Goal: Complete application form: Complete application form

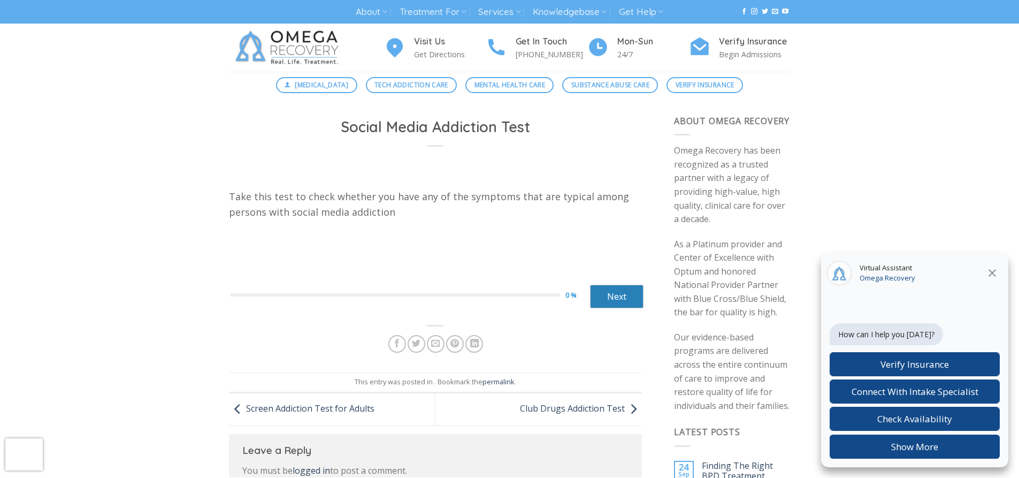
click at [615, 287] on link "Next" at bounding box center [616, 297] width 53 height 24
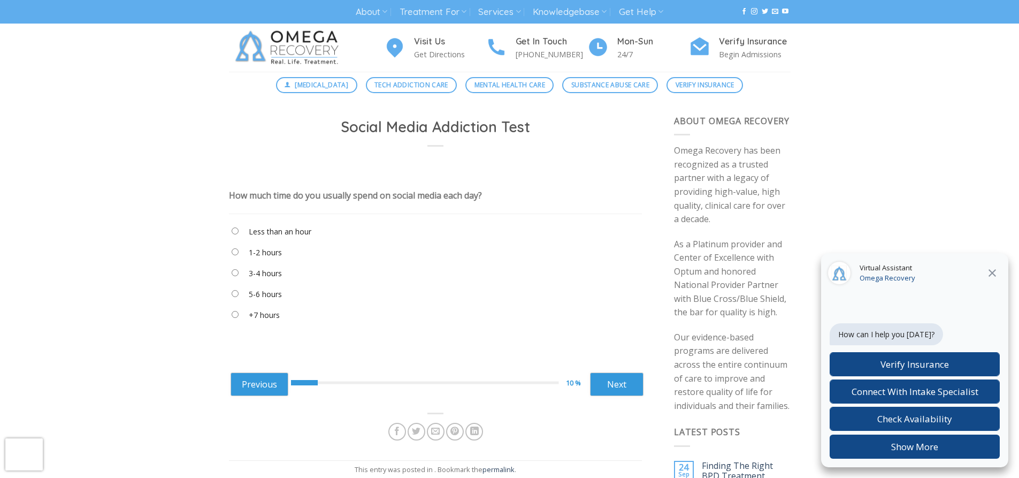
click at [263, 295] on label "5-6 hours" at bounding box center [265, 294] width 33 height 12
click at [610, 381] on link "Next" at bounding box center [616, 384] width 53 height 24
click at [256, 313] on label "Around an hour" at bounding box center [276, 315] width 54 height 12
click at [635, 395] on link "Next" at bounding box center [616, 384] width 53 height 24
click at [288, 296] on label "When I’m eating" at bounding box center [277, 294] width 56 height 12
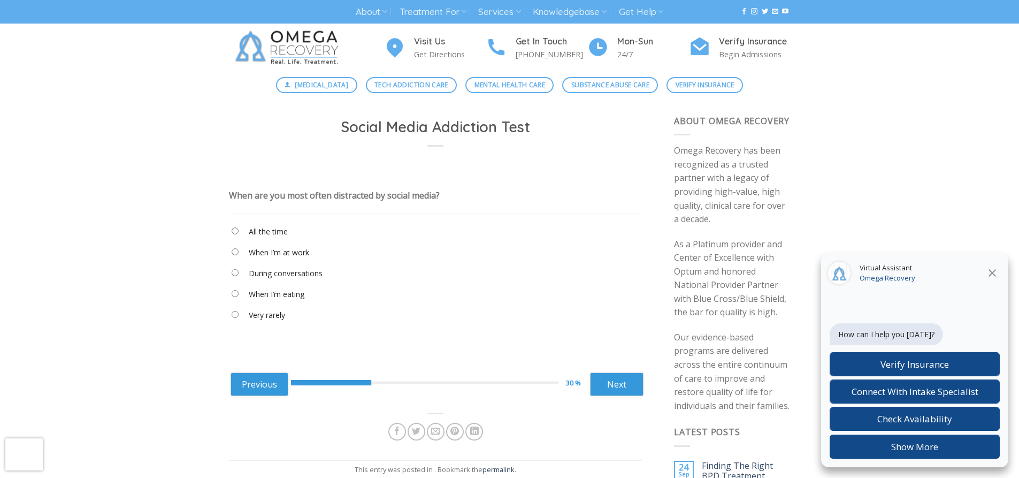
click at [258, 234] on label "All the time" at bounding box center [268, 232] width 39 height 12
click at [626, 380] on link "Next" at bounding box center [616, 384] width 53 height 24
click at [295, 296] on label "I don’t think so" at bounding box center [274, 294] width 51 height 12
click at [624, 382] on link "Next" at bounding box center [616, 384] width 53 height 24
click at [268, 249] on label "Maybe once or twice" at bounding box center [285, 253] width 73 height 12
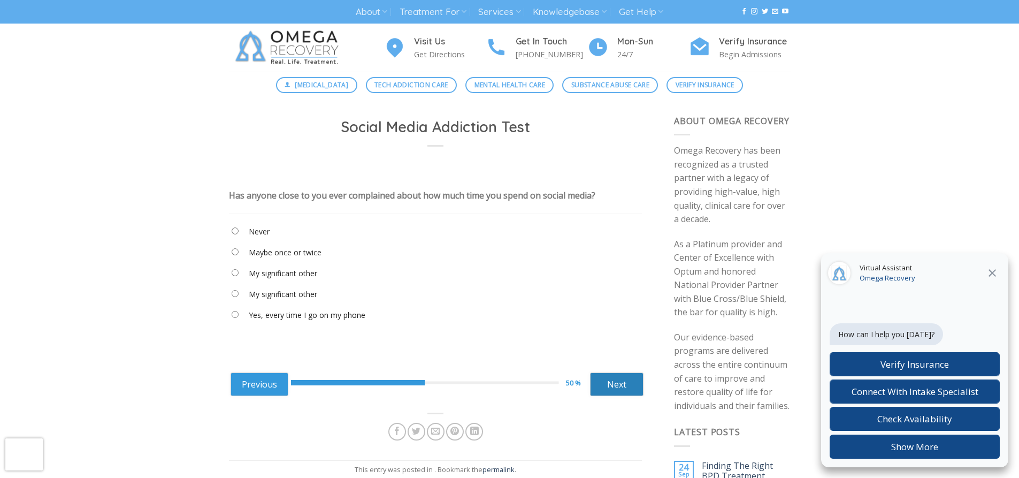
click at [600, 381] on link "Next" at bounding box center [616, 384] width 53 height 24
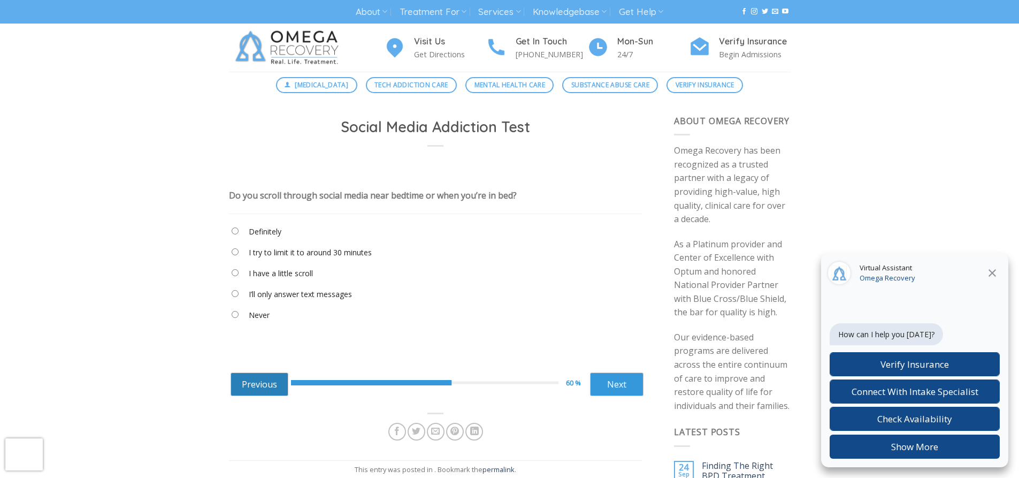
click at [248, 378] on link "Previous" at bounding box center [260, 384] width 58 height 24
click at [295, 308] on "Yes, every time I go on my phone" at bounding box center [435, 317] width 413 height 18
click at [295, 314] on label "Yes, every time I go on my phone" at bounding box center [307, 315] width 117 height 12
click at [290, 251] on label "Maybe once or twice" at bounding box center [285, 253] width 73 height 12
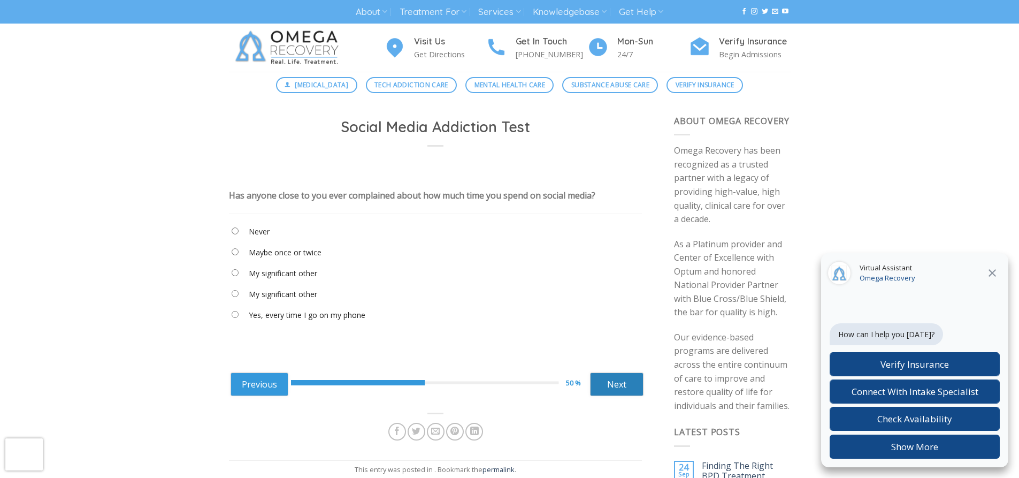
click at [611, 376] on link "Next" at bounding box center [616, 384] width 53 height 24
click at [233, 225] on "Definitely" at bounding box center [435, 234] width 413 height 18
click at [239, 227] on "Definitely" at bounding box center [435, 234] width 413 height 18
click at [231, 232] on "Definitely" at bounding box center [435, 234] width 413 height 18
click at [604, 380] on link "Next" at bounding box center [616, 384] width 53 height 24
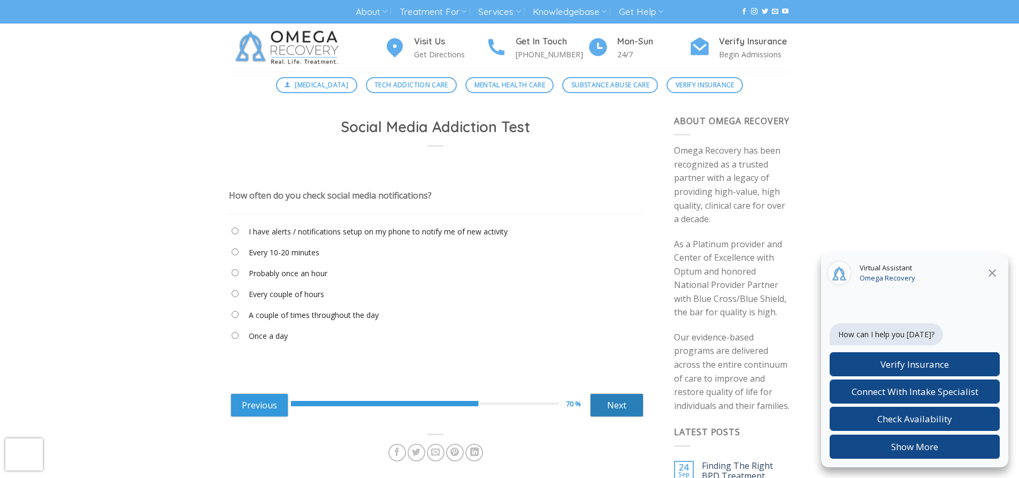
click at [604, 397] on link "Next" at bounding box center [616, 405] width 53 height 24
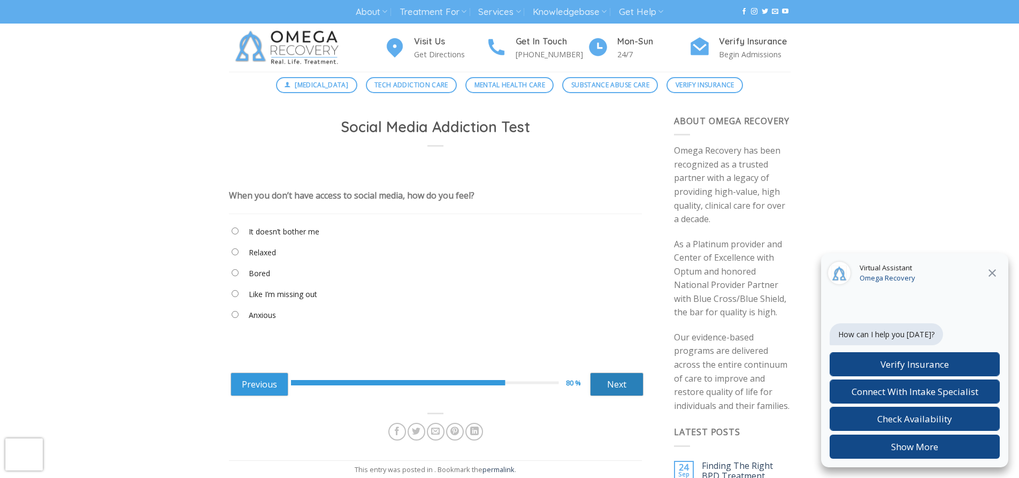
click at [604, 382] on link "Next" at bounding box center [616, 384] width 53 height 24
click at [603, 390] on link "Next" at bounding box center [616, 384] width 53 height 24
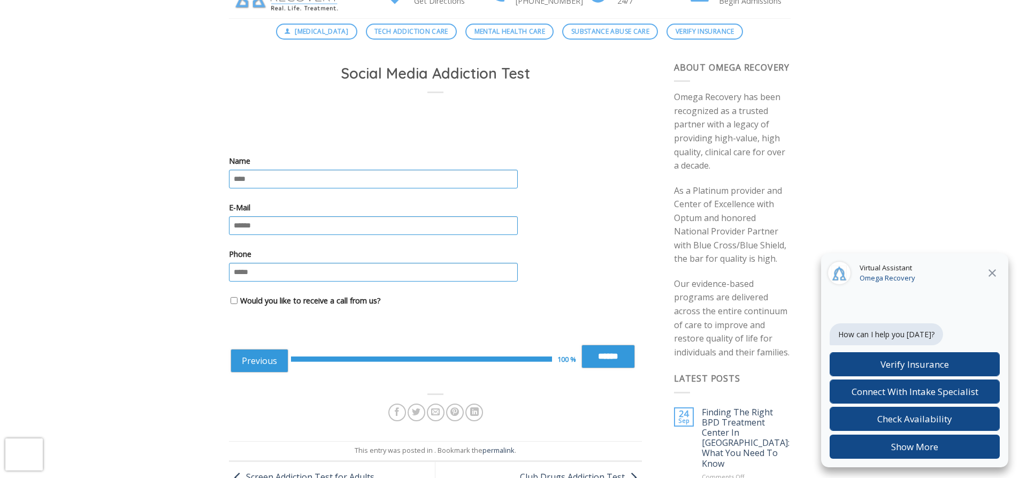
scroll to position [107, 0]
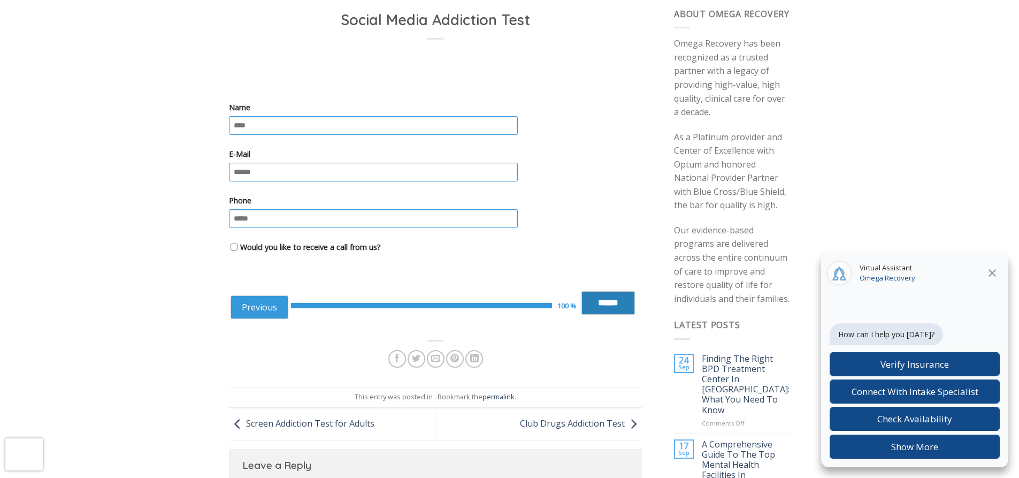
click at [603, 303] on input "******" at bounding box center [607, 303] width 53 height 24
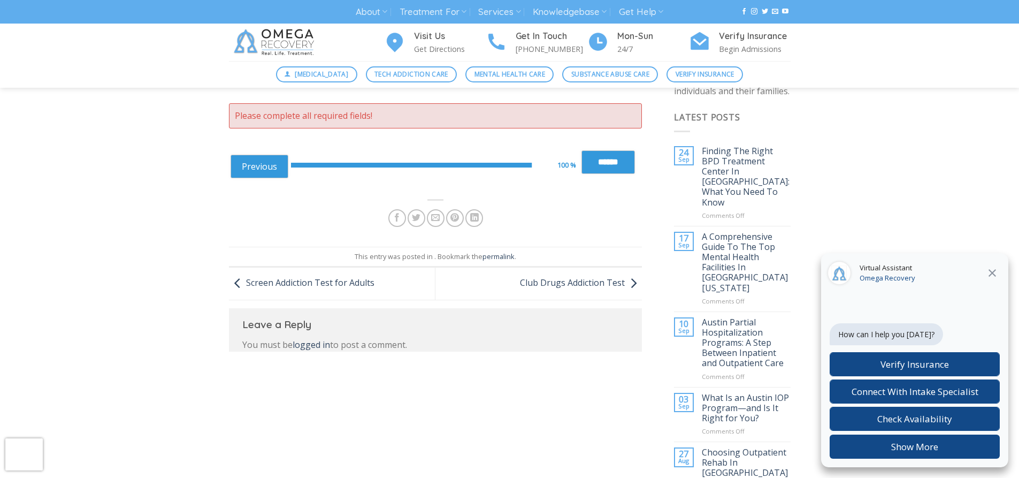
scroll to position [374, 0]
